Goal: Go to known website: Access a specific website the user already knows

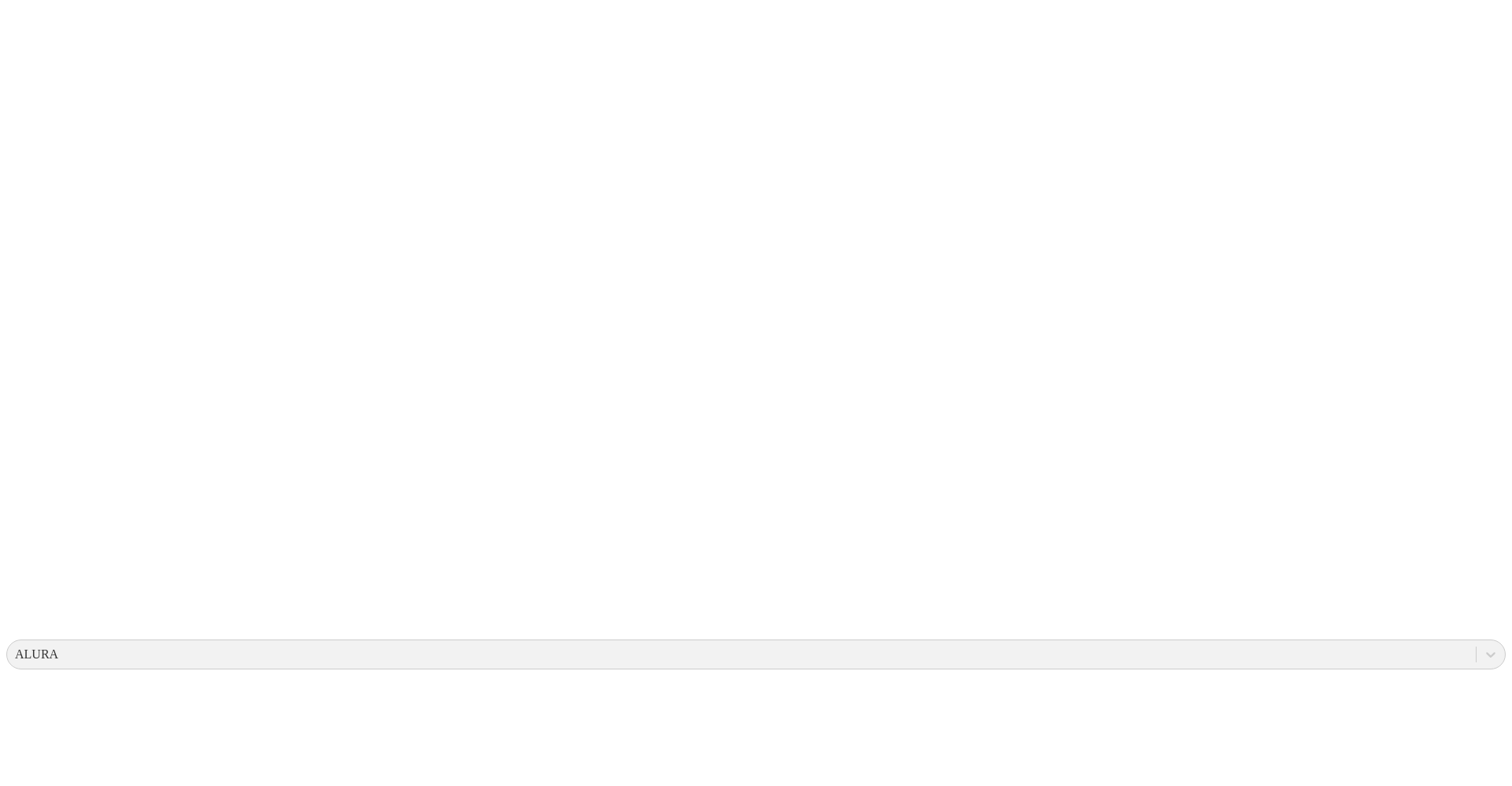
click at [35, 21] on icon at bounding box center [30, 321] width 49 height 630
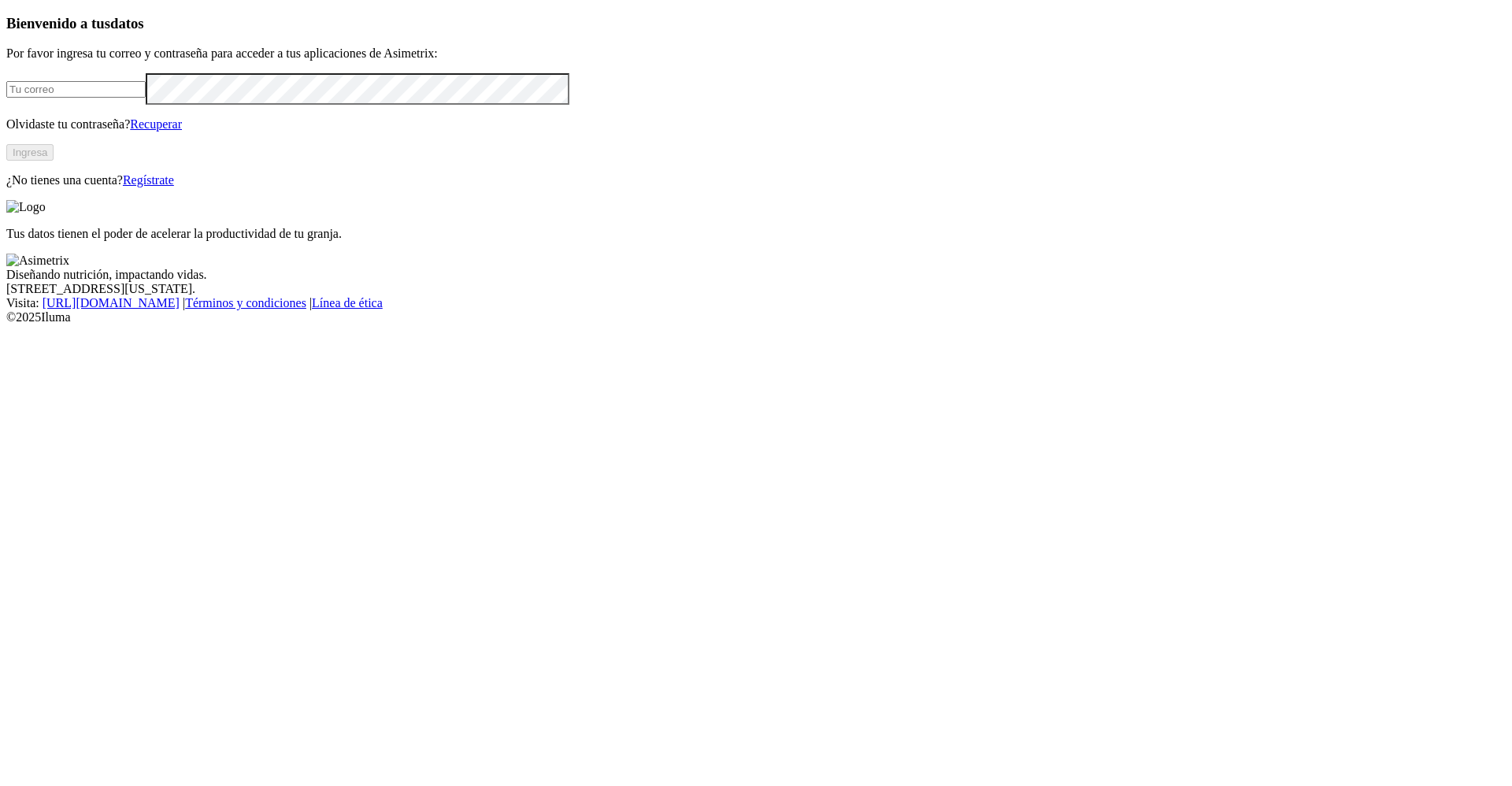
type input "[PERSON_NAME][EMAIL_ADDRESS][PERSON_NAME][DOMAIN_NAME]"
click at [53, 160] on button "Ingresa" at bounding box center [29, 152] width 47 height 17
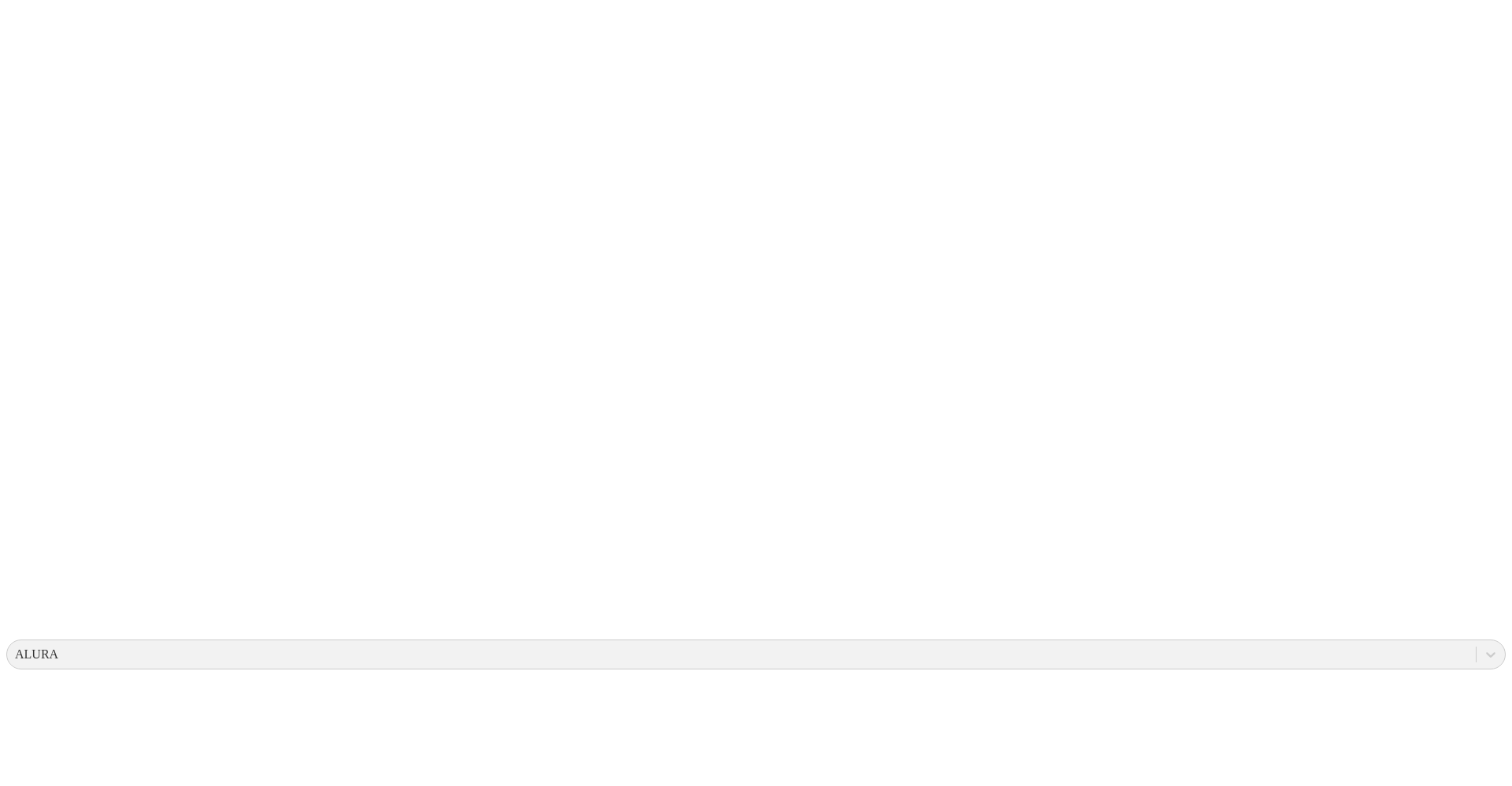
click at [20, 39] on icon at bounding box center [30, 321] width 49 height 630
